Goal: Check status: Check status

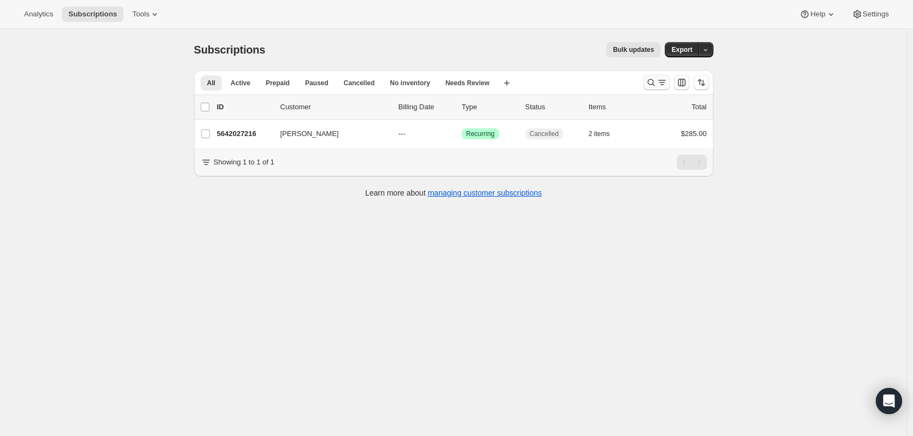
click at [659, 81] on icon "Search and filter results" at bounding box center [661, 82] width 11 height 11
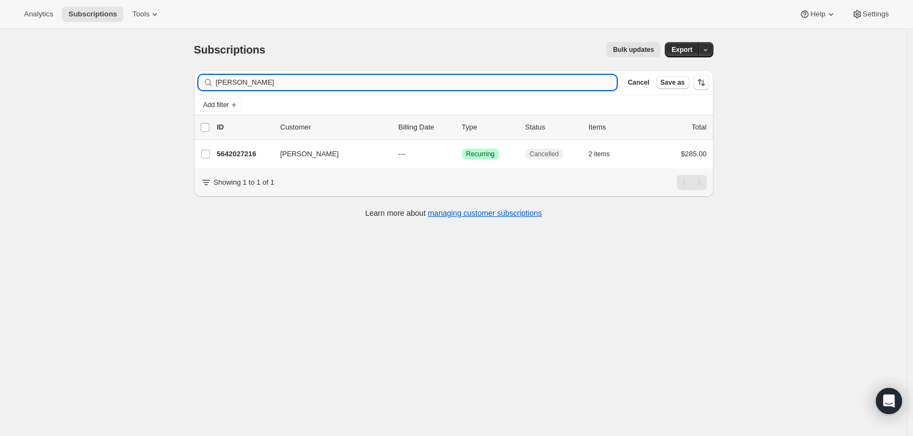
click at [518, 88] on input "[PERSON_NAME]" at bounding box center [416, 82] width 401 height 15
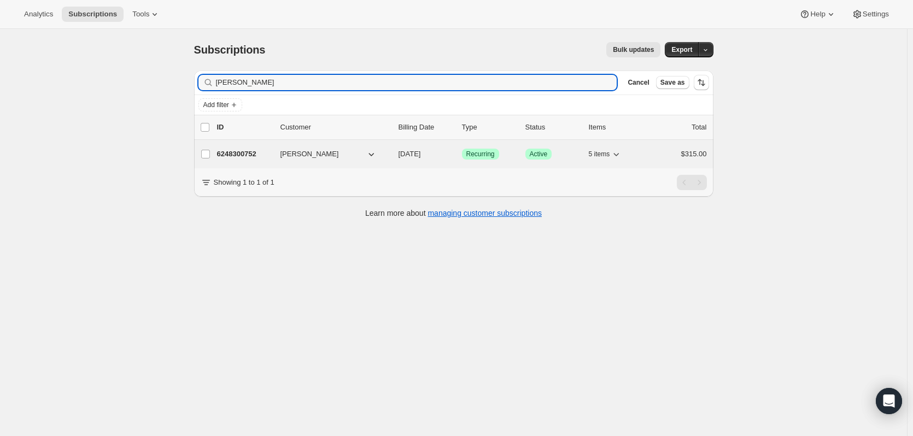
type input "[PERSON_NAME]"
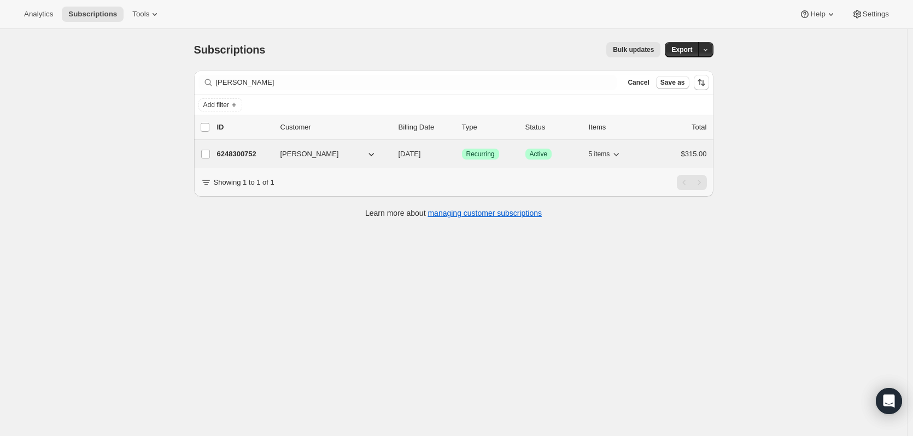
click at [253, 151] on p "6248300752" at bounding box center [244, 154] width 55 height 11
